Goal: Information Seeking & Learning: Learn about a topic

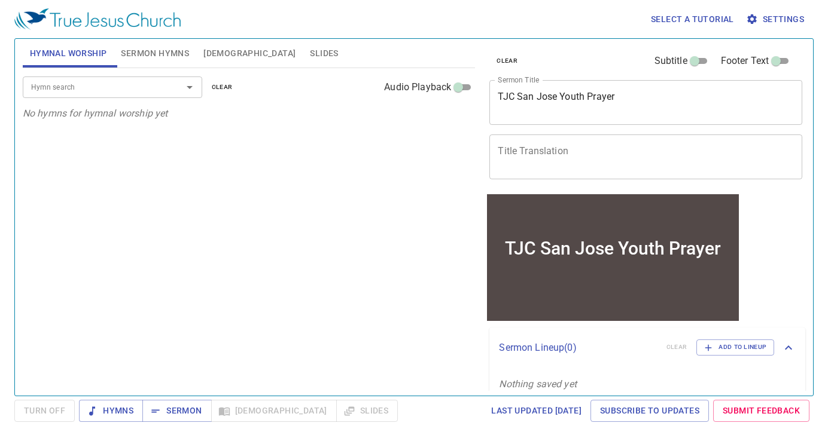
click at [214, 53] on span "Bible" at bounding box center [249, 53] width 92 height 15
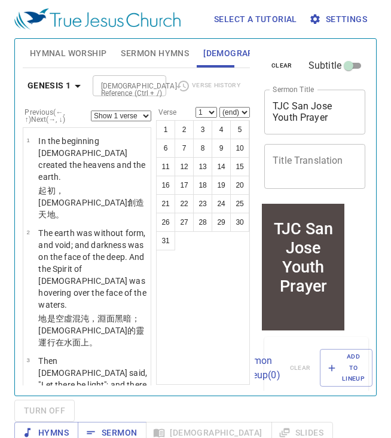
click at [71, 83] on icon "button" at bounding box center [78, 86] width 14 height 14
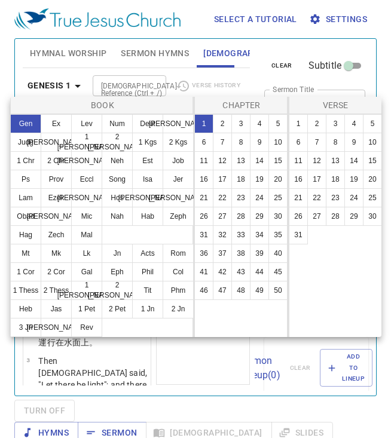
click at [71, 83] on div at bounding box center [195, 219] width 391 height 438
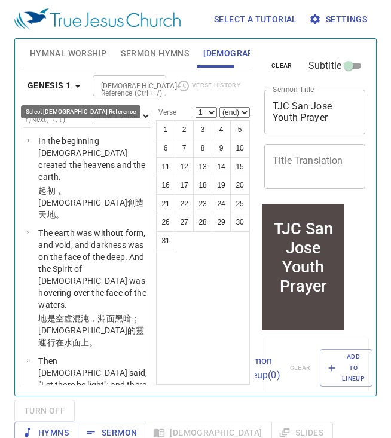
click at [71, 83] on icon "button" at bounding box center [78, 86] width 14 height 14
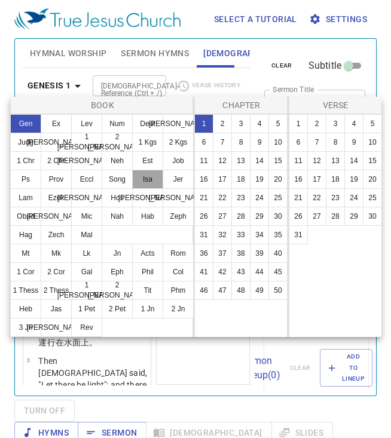
click at [144, 177] on button "Isa" at bounding box center [147, 179] width 31 height 19
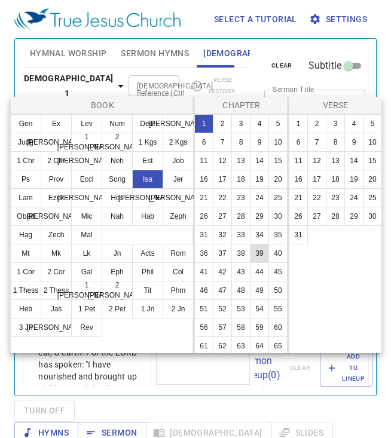
scroll to position [21, 0]
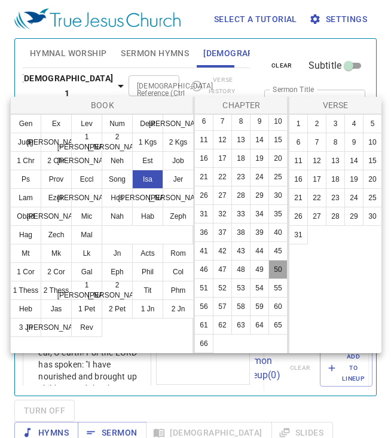
click at [277, 268] on button "50" at bounding box center [278, 269] width 19 height 19
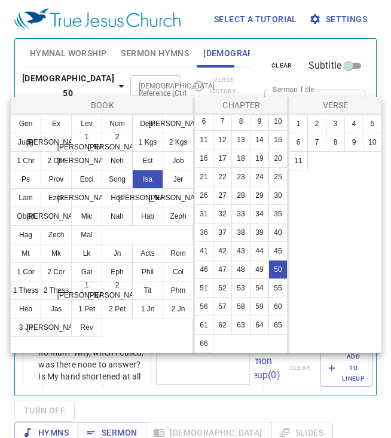
click at [217, 365] on div at bounding box center [195, 219] width 391 height 438
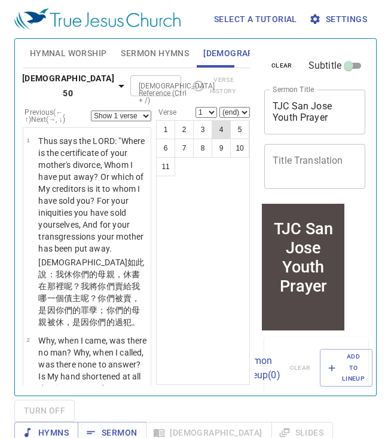
click at [218, 131] on button "4" at bounding box center [221, 129] width 19 height 19
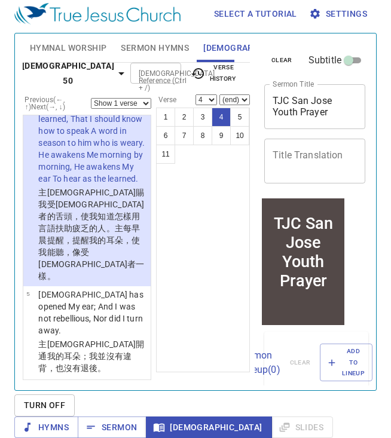
scroll to position [561, 0]
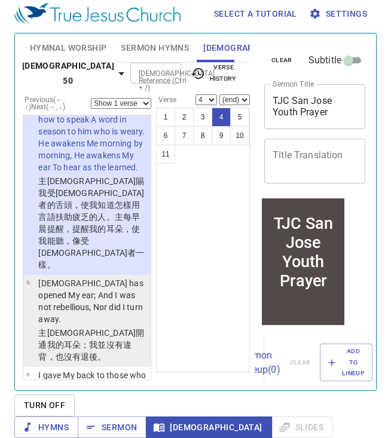
click at [77, 277] on p "[DEMOGRAPHIC_DATA] has opened My ear; And I was not rebellious, Nor did I turn …" at bounding box center [92, 301] width 109 height 48
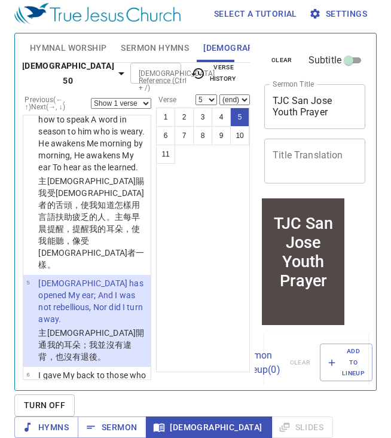
scroll to position [631, 0]
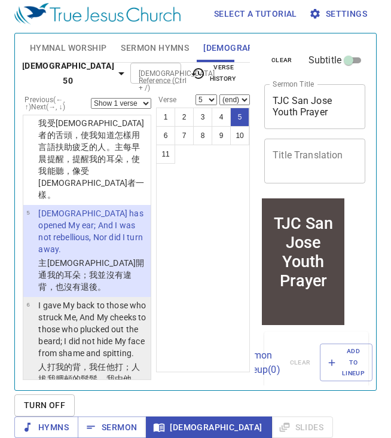
click at [76, 300] on p "I gave My back to those who struck Me, And My cheeks to those who plucked out t…" at bounding box center [92, 330] width 109 height 60
select select "6"
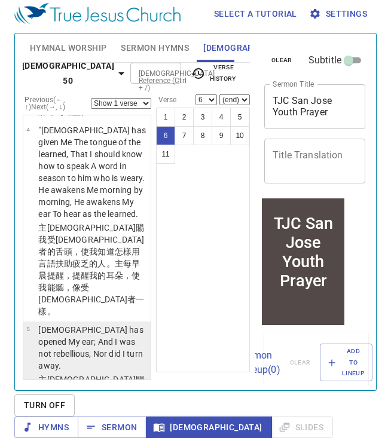
scroll to position [504, 0]
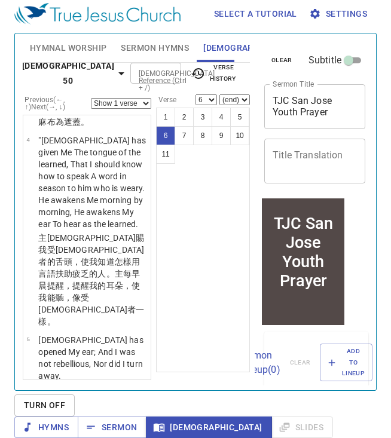
click at [213, 97] on select "1 2 3 4 5 6 7 8 9 10 11" at bounding box center [207, 99] width 22 height 11
click at [122, 100] on select "Show 1 verse Show 2 verses Show 3 verses Show 4 verses Show 5 verses" at bounding box center [121, 103] width 60 height 11
select select "3"
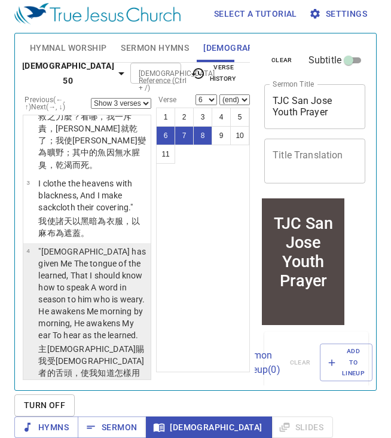
click at [93, 270] on p ""[DEMOGRAPHIC_DATA] has given Me The tongue of the learned, That I should know …" at bounding box center [92, 294] width 109 height 96
select select "4"
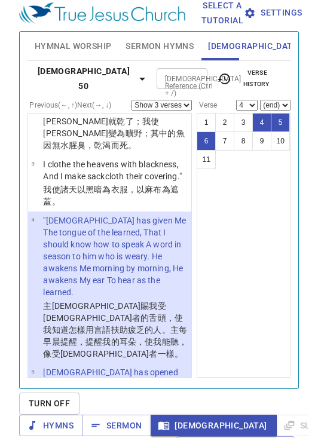
scroll to position [362, 0]
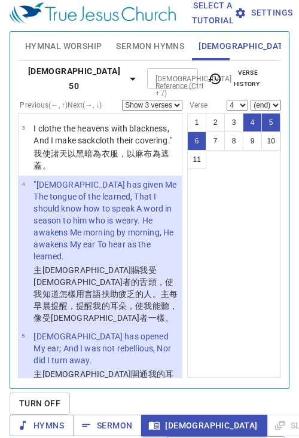
click at [290, 59] on div "Select a tutorial Settings Hymnal Worship Sermon Hymns Bible Slides Hymn search…" at bounding box center [149, 214] width 299 height 438
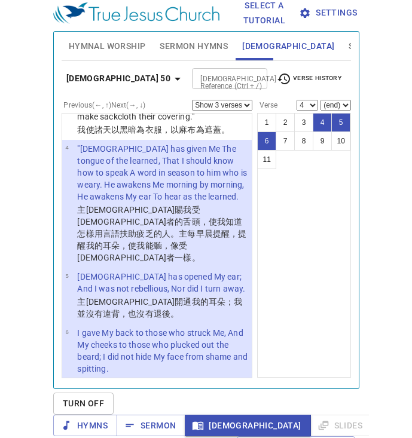
scroll to position [303, 0]
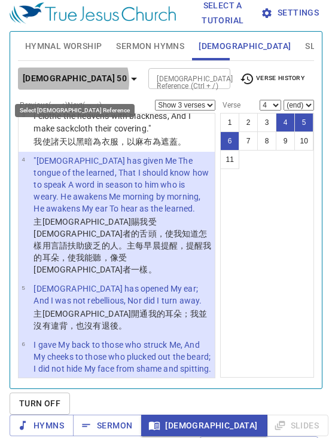
click at [127, 81] on icon "button" at bounding box center [134, 79] width 14 height 14
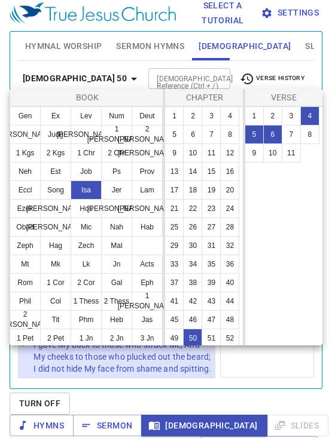
click at [280, 365] on div at bounding box center [166, 219] width 332 height 438
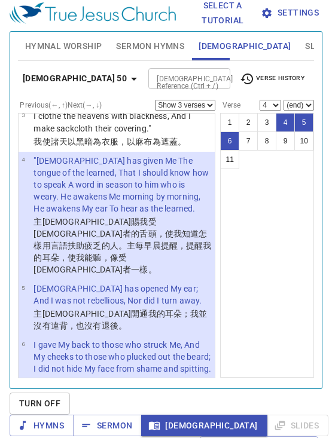
drag, startPoint x: 330, startPoint y: 303, endPoint x: 545, endPoint y: 295, distance: 216.0
click at [332, 295] on html "Select a tutorial Settings Hymnal Worship Sermon Hymns Bible Slides Hymn search…" at bounding box center [166, 214] width 332 height 438
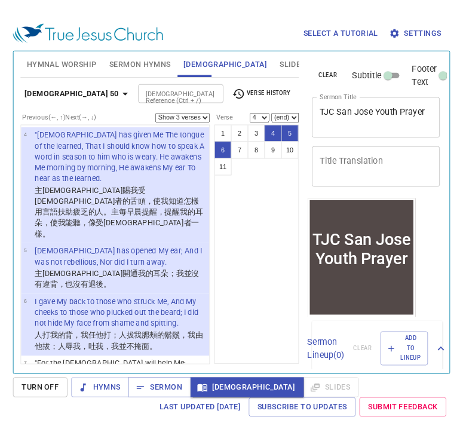
scroll to position [255, 0]
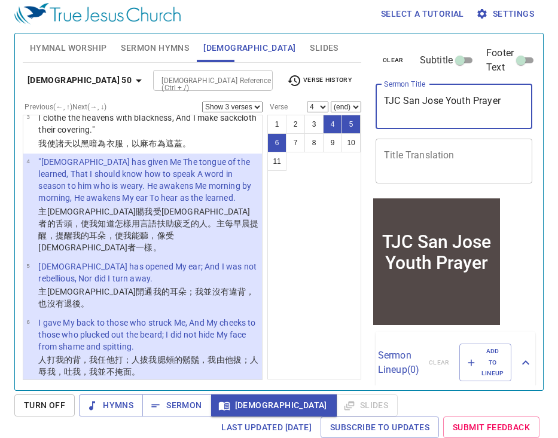
click at [474, 99] on textarea "TJC San Jose Youth Prayer" at bounding box center [454, 106] width 140 height 23
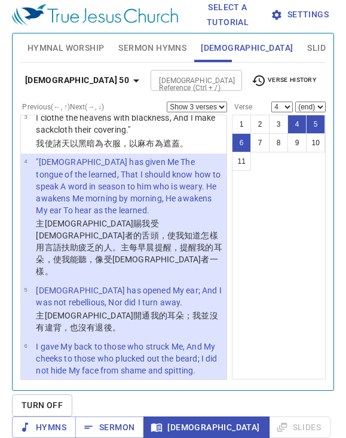
scroll to position [303, 0]
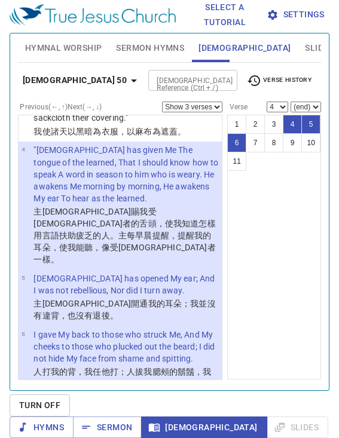
type textarea "TJC San Jose Online Prayer"
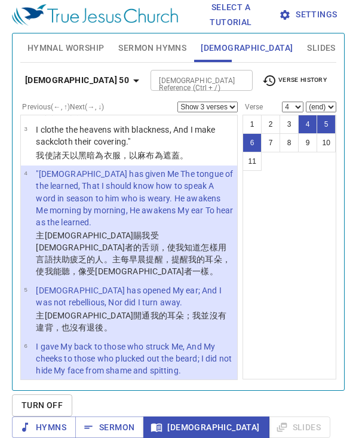
scroll to position [255, 0]
